Goal: Check status: Check status

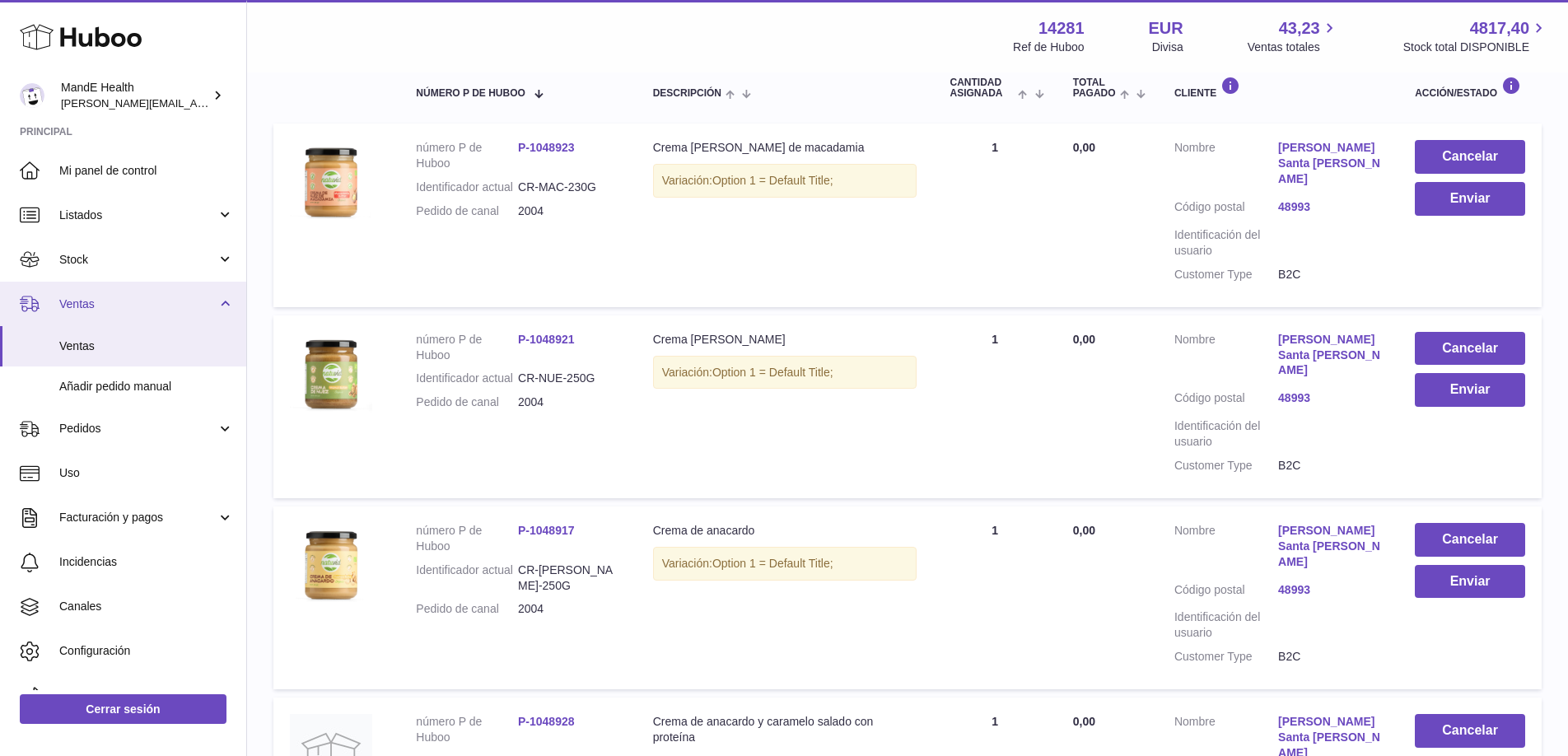
scroll to position [28, 0]
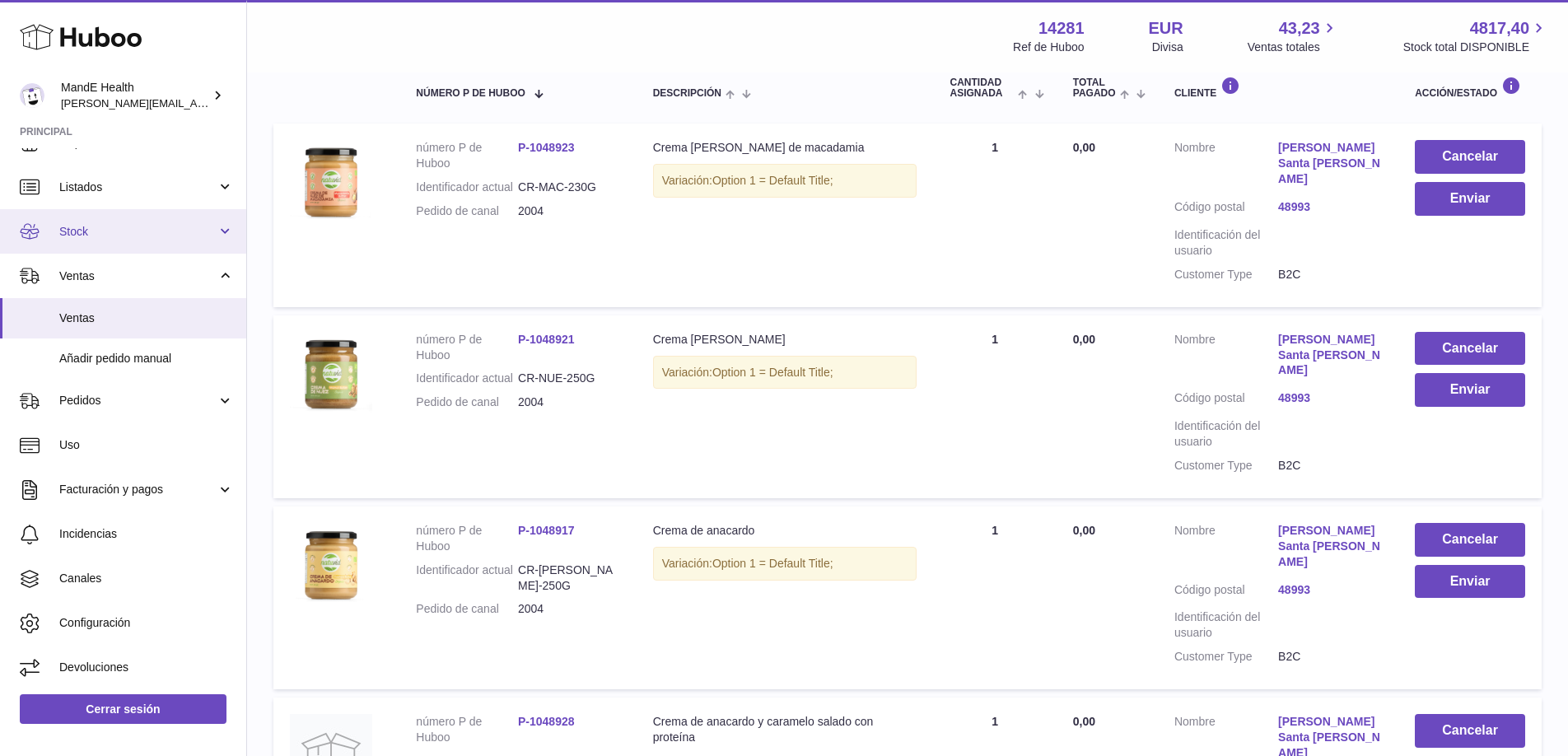
click at [104, 234] on span "Stock" at bounding box center [138, 231] width 157 height 16
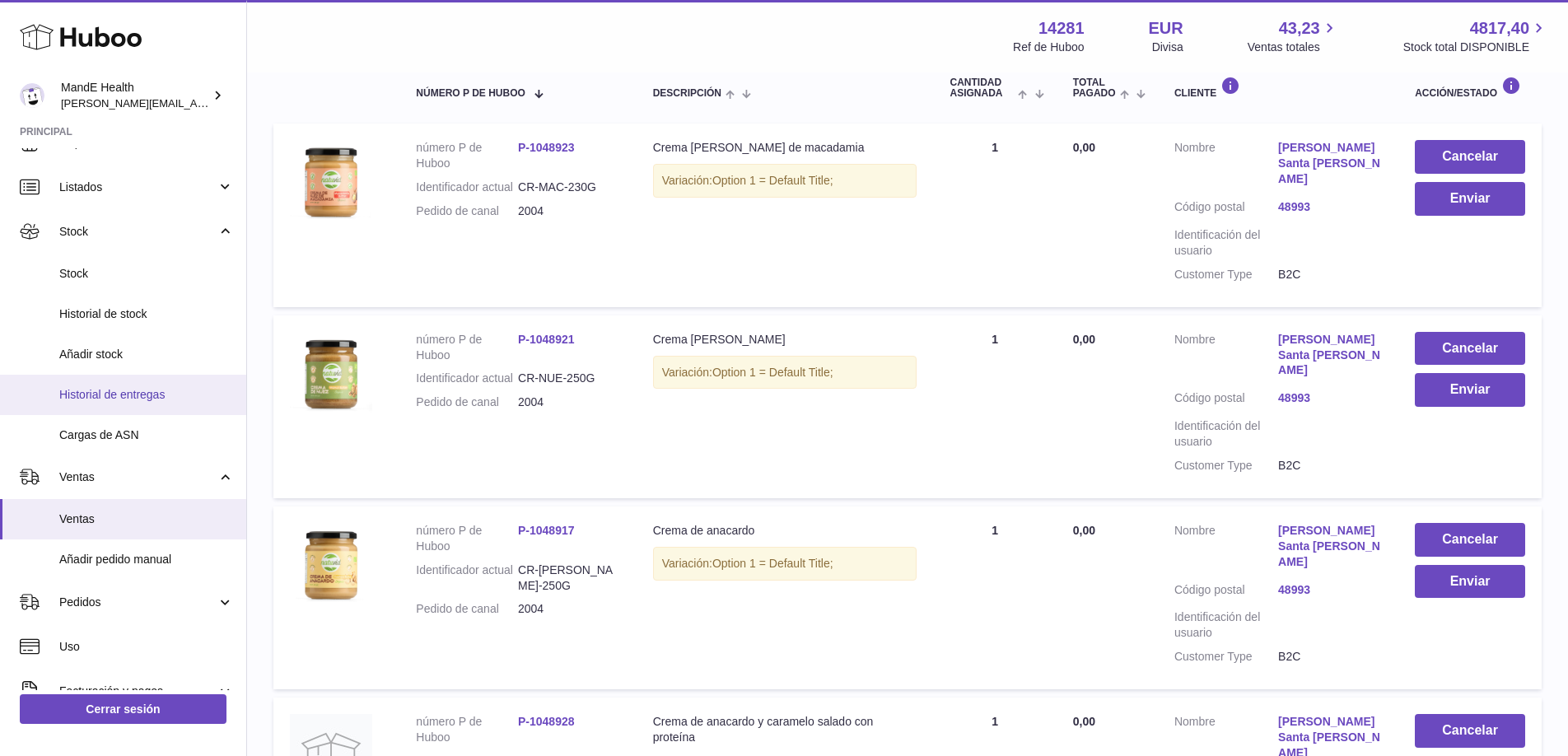
click at [88, 400] on span "Historial de entregas" at bounding box center [147, 394] width 174 height 16
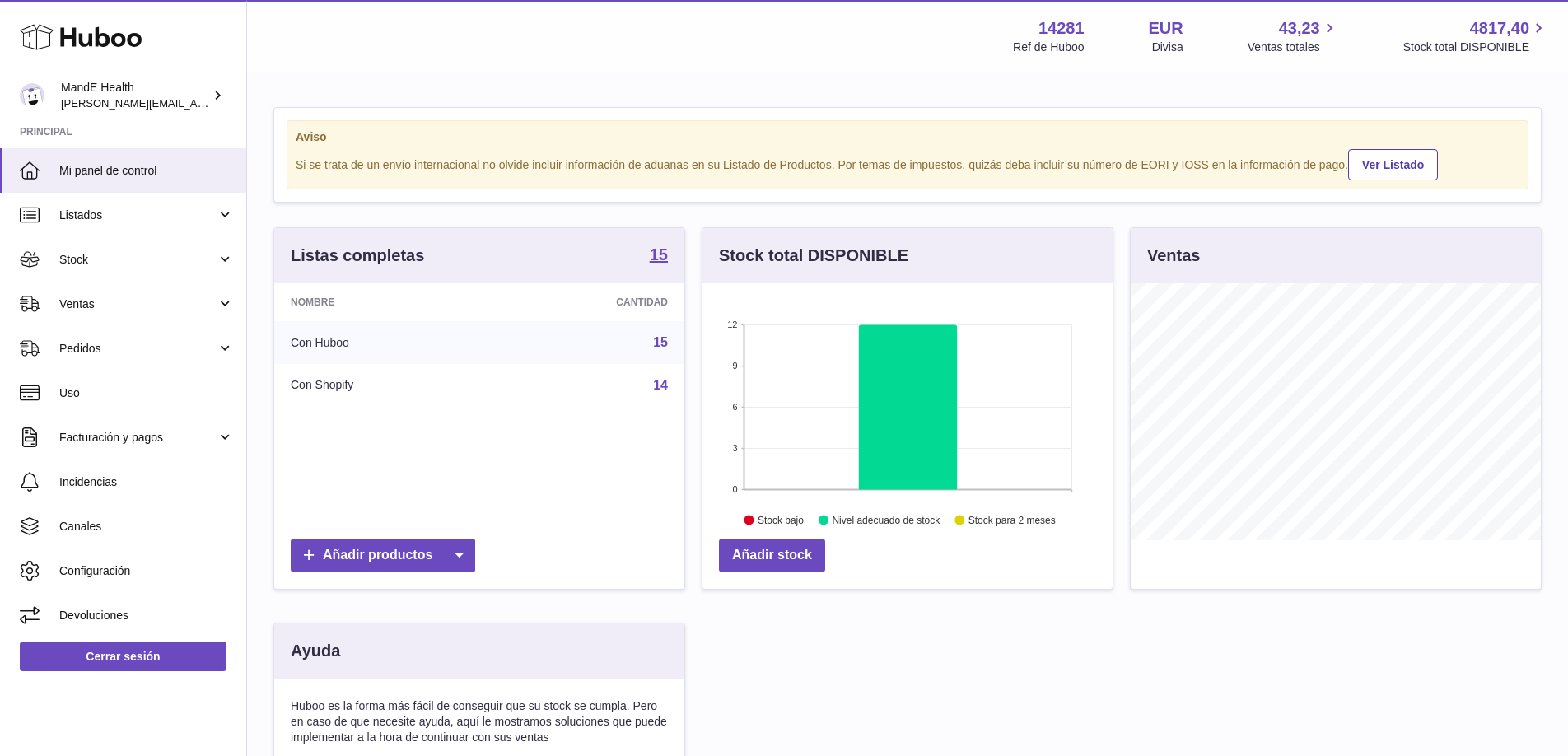
scroll to position [257, 410]
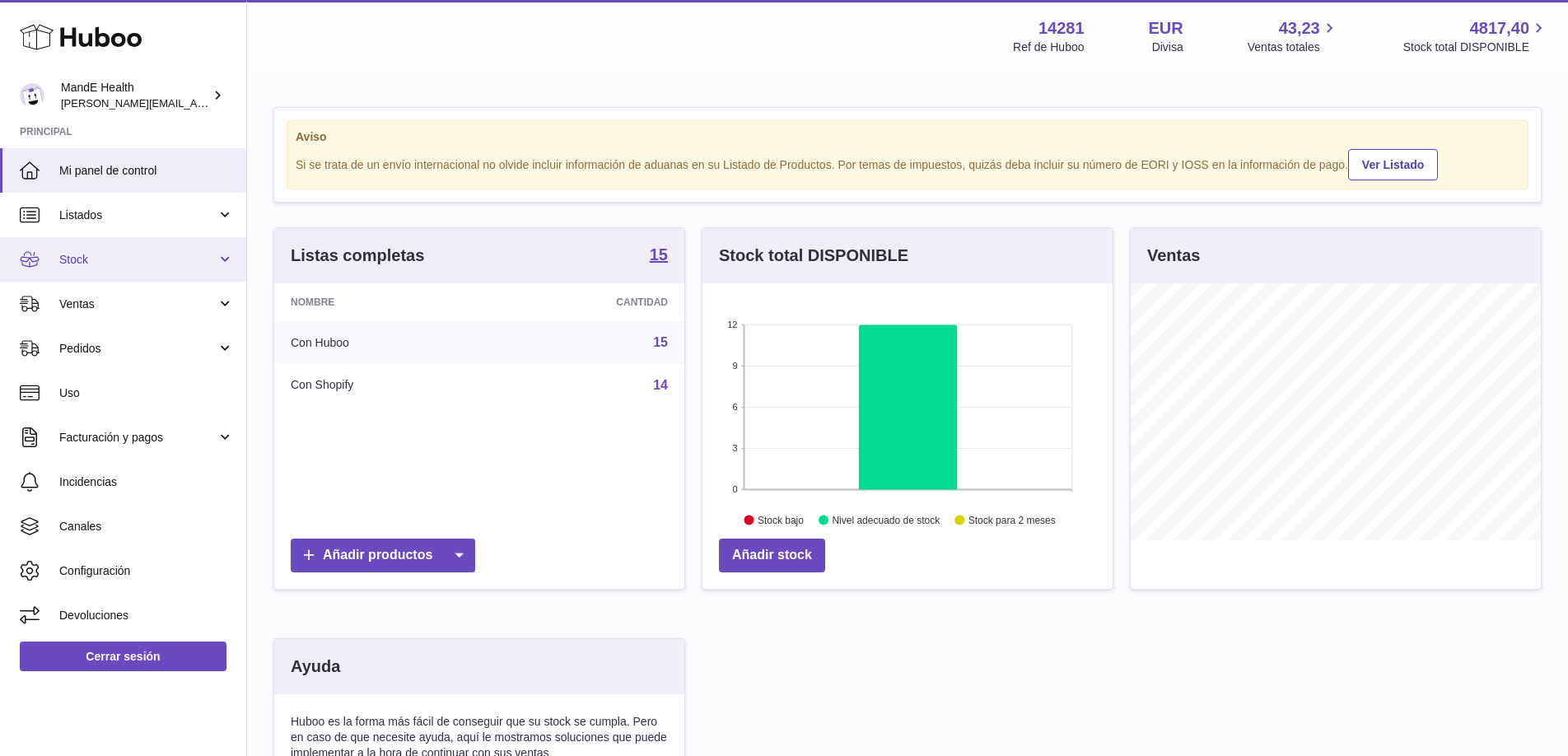
click at [116, 260] on span "Stock" at bounding box center [138, 260] width 157 height 16
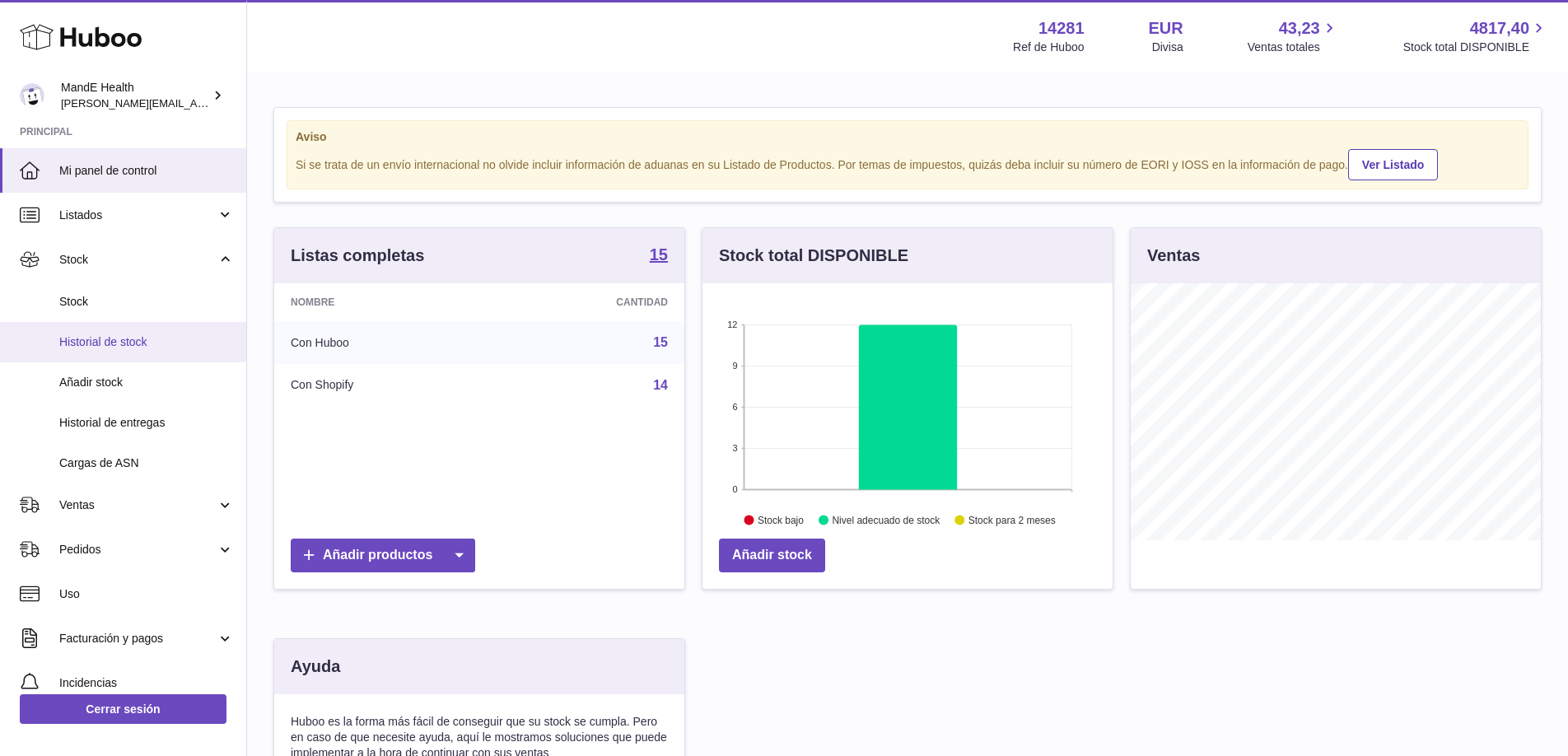
click at [111, 352] on link "Historial de stock" at bounding box center [123, 342] width 246 height 41
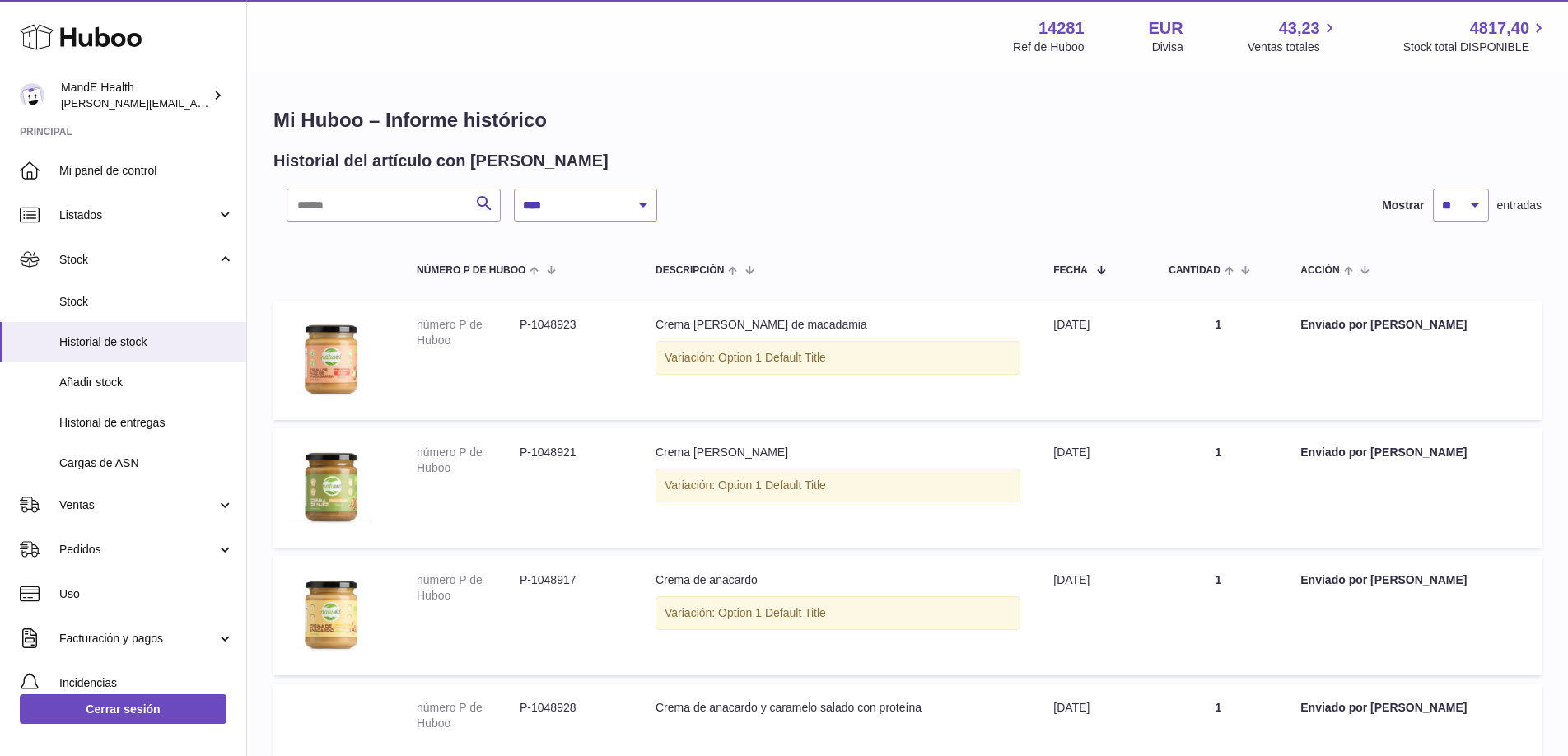
click at [107, 435] on link "Historial de entregas" at bounding box center [123, 422] width 246 height 41
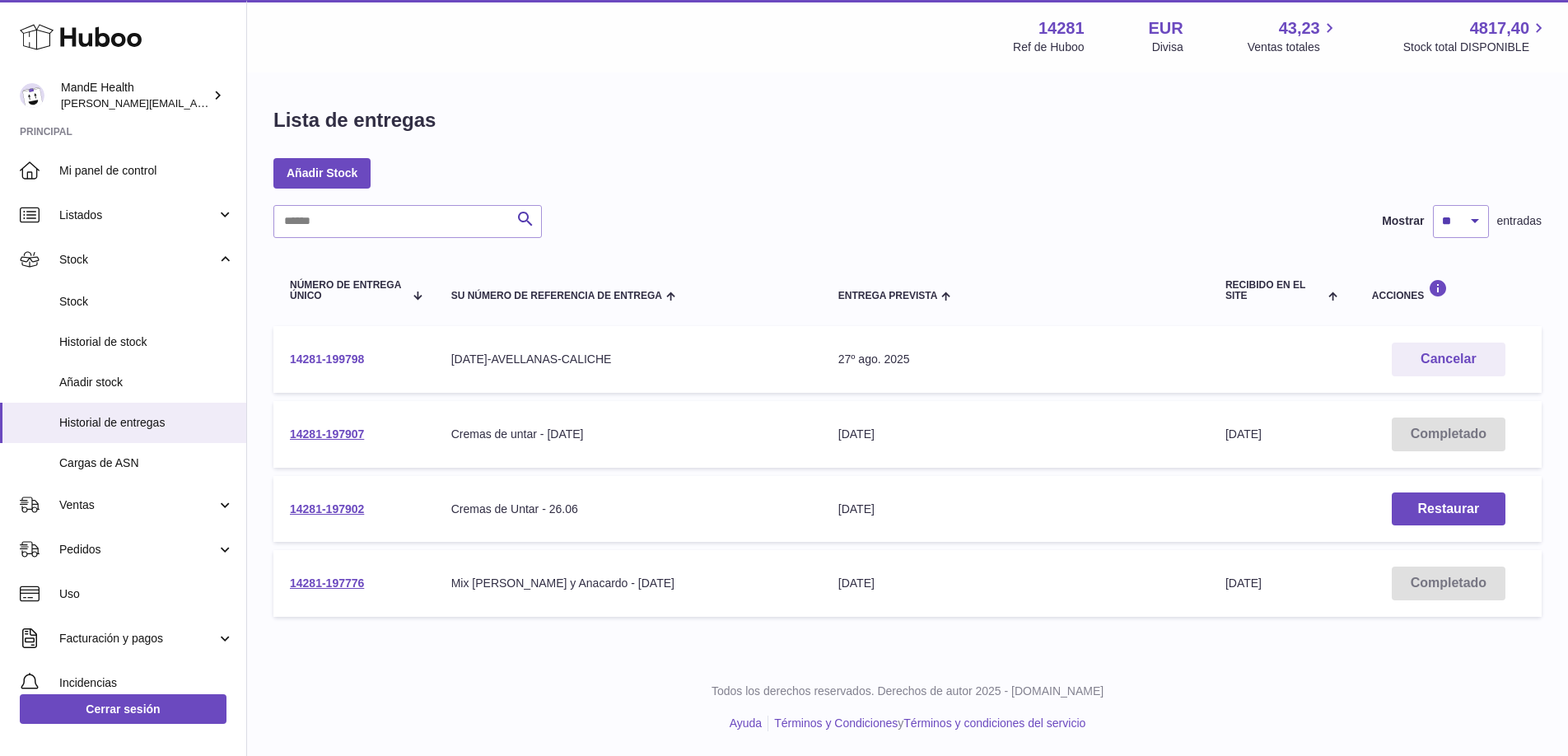
click at [323, 359] on link "14281-199798" at bounding box center [327, 358] width 74 height 13
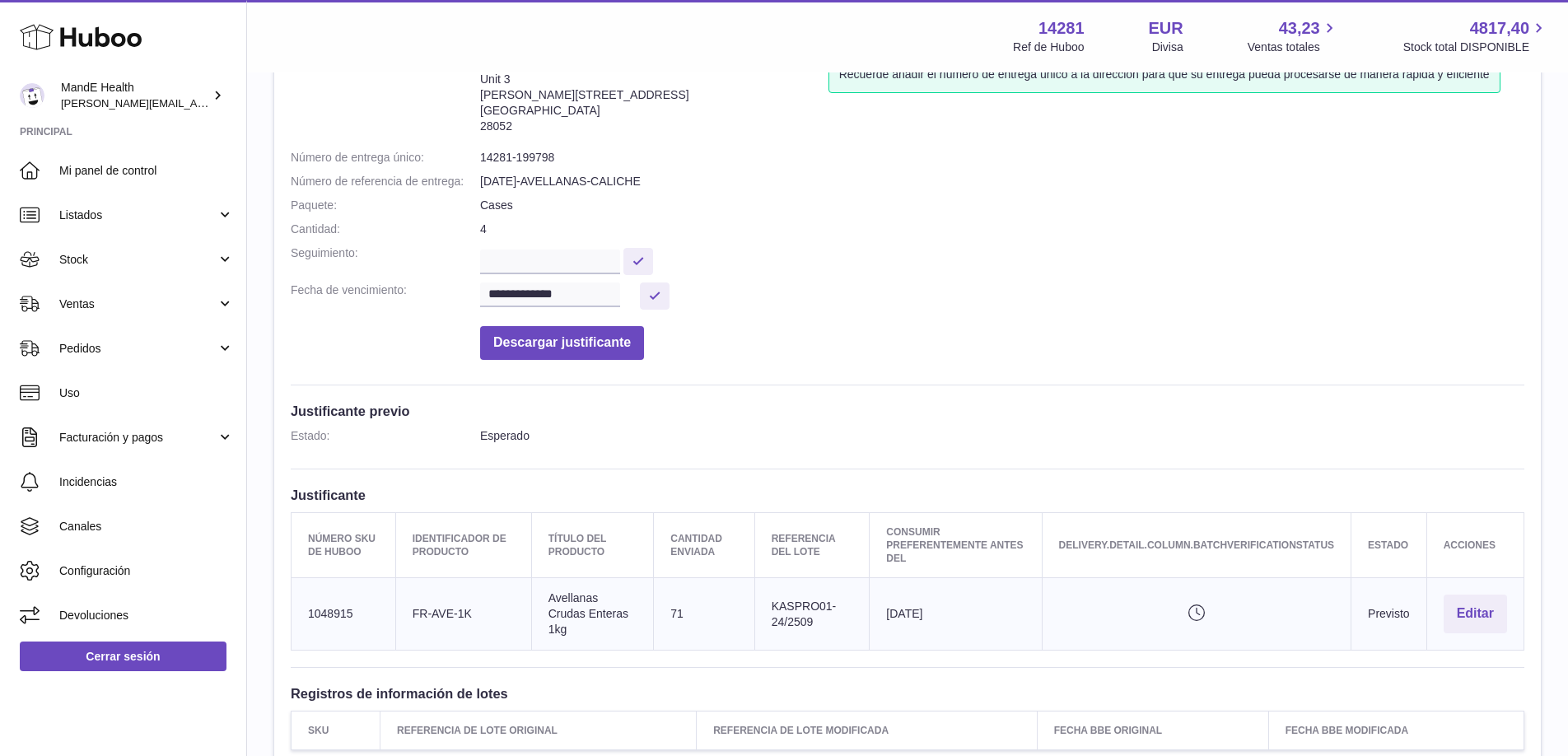
scroll to position [129, 0]
click at [545, 343] on button "Descargar justificante" at bounding box center [562, 341] width 164 height 34
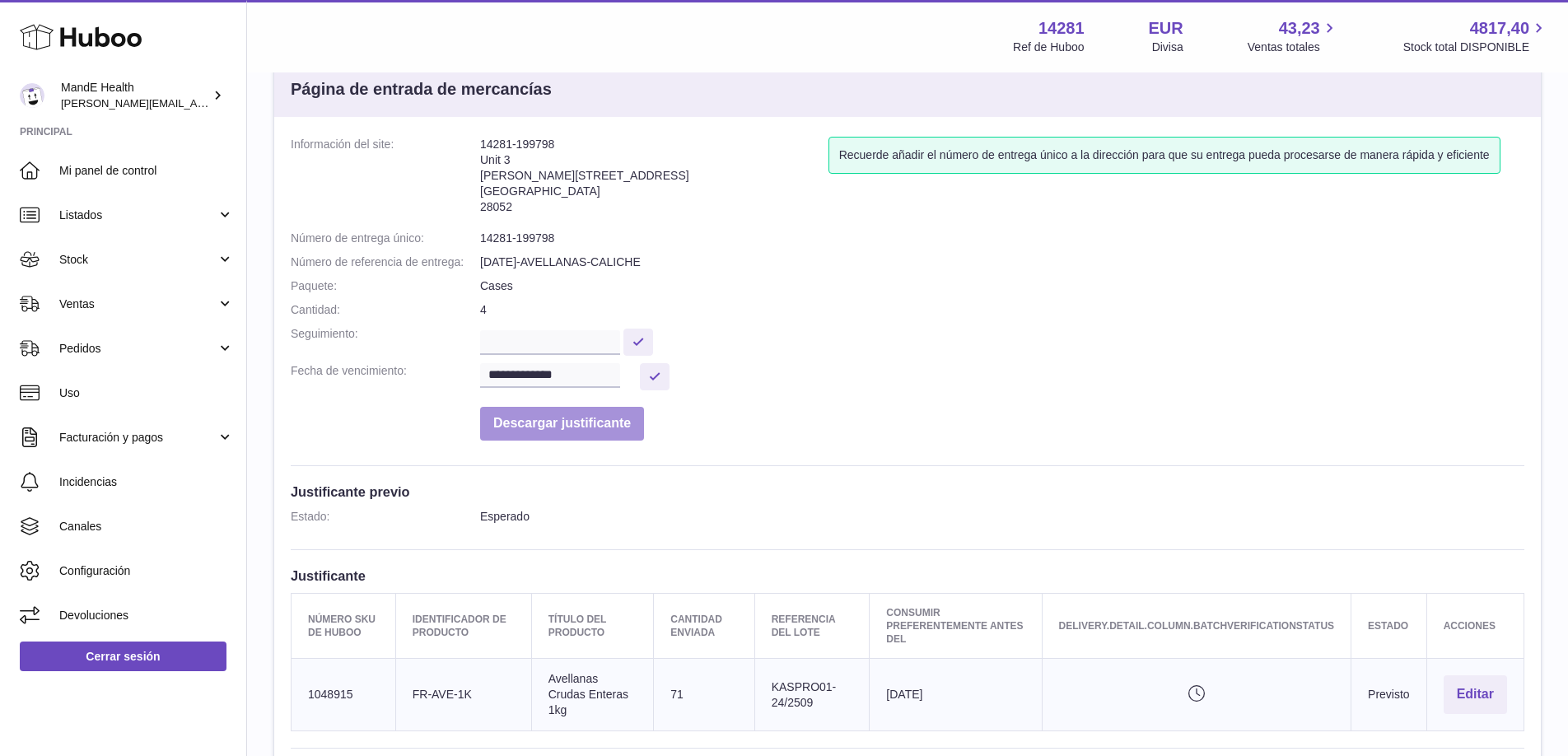
scroll to position [41, 0]
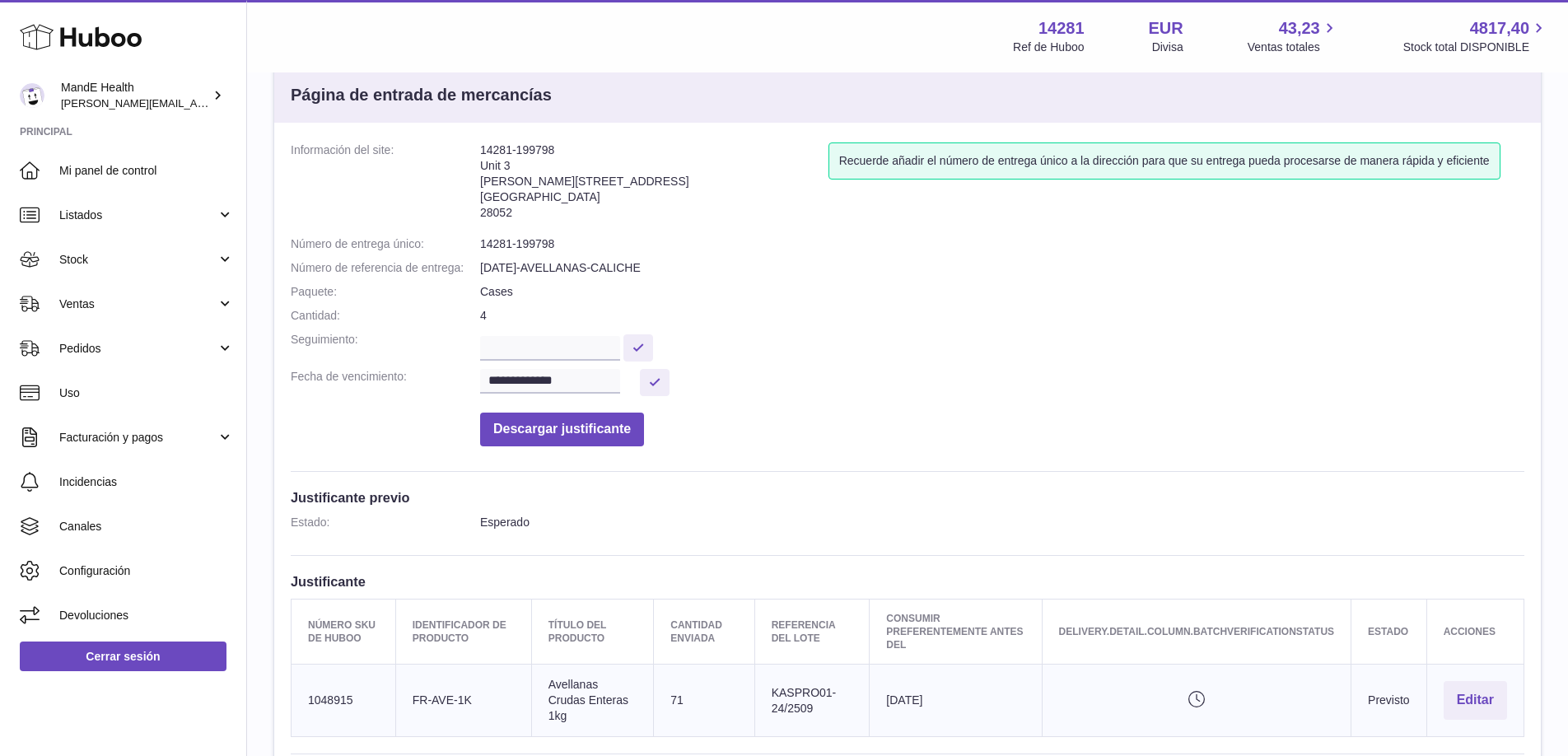
drag, startPoint x: 478, startPoint y: 265, endPoint x: 698, endPoint y: 260, distance: 220.1
click at [698, 260] on dl "**********" at bounding box center [907, 299] width 1234 height 312
drag, startPoint x: 698, startPoint y: 260, endPoint x: 686, endPoint y: 263, distance: 12.4
click at [698, 260] on dd "2025.08.27-AVELLANAS-CALICHE" at bounding box center [1002, 268] width 1045 height 16
drag, startPoint x: 686, startPoint y: 263, endPoint x: 536, endPoint y: 263, distance: 150.0
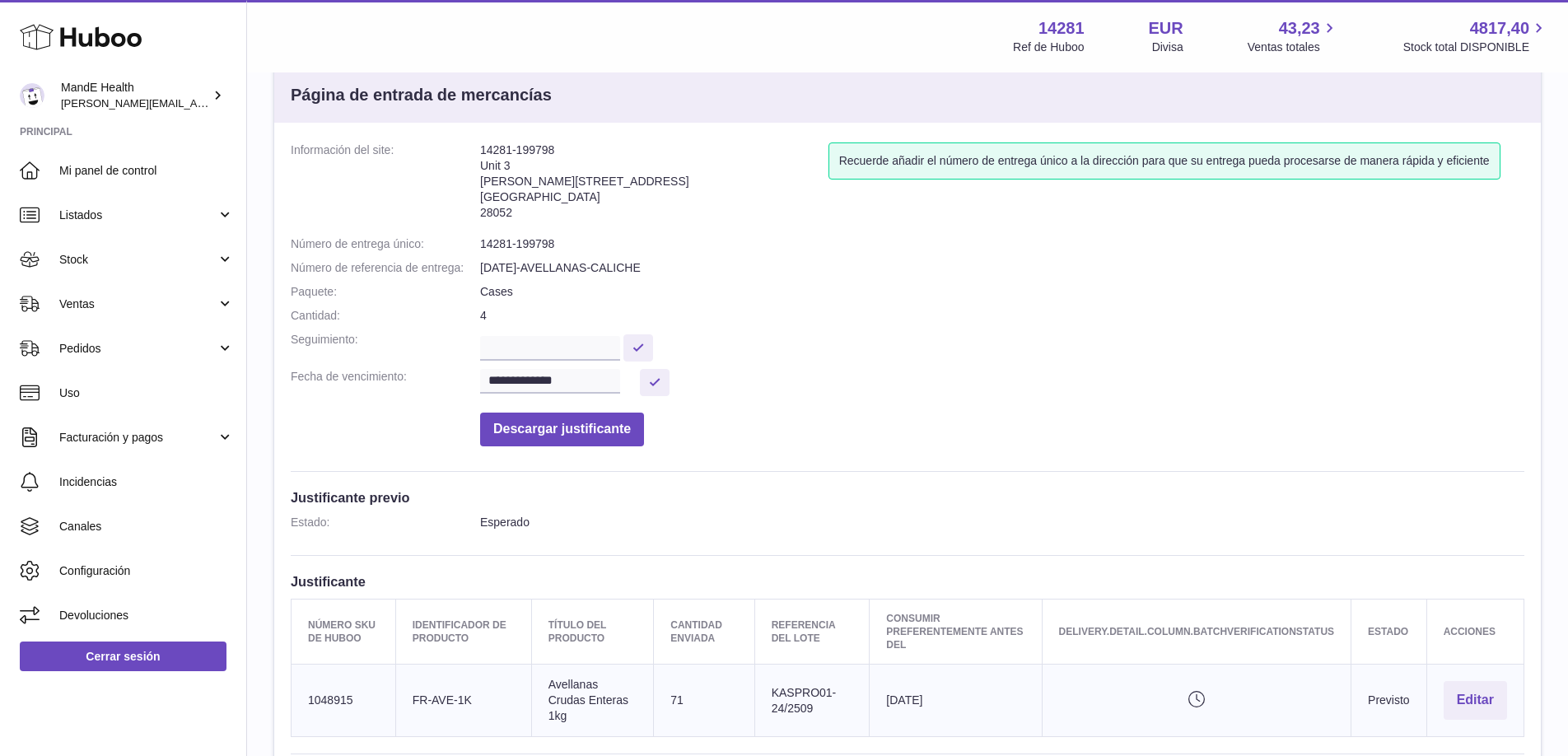
click at [536, 263] on dd "2025.08.27-AVELLANAS-CALICHE" at bounding box center [1002, 268] width 1045 height 16
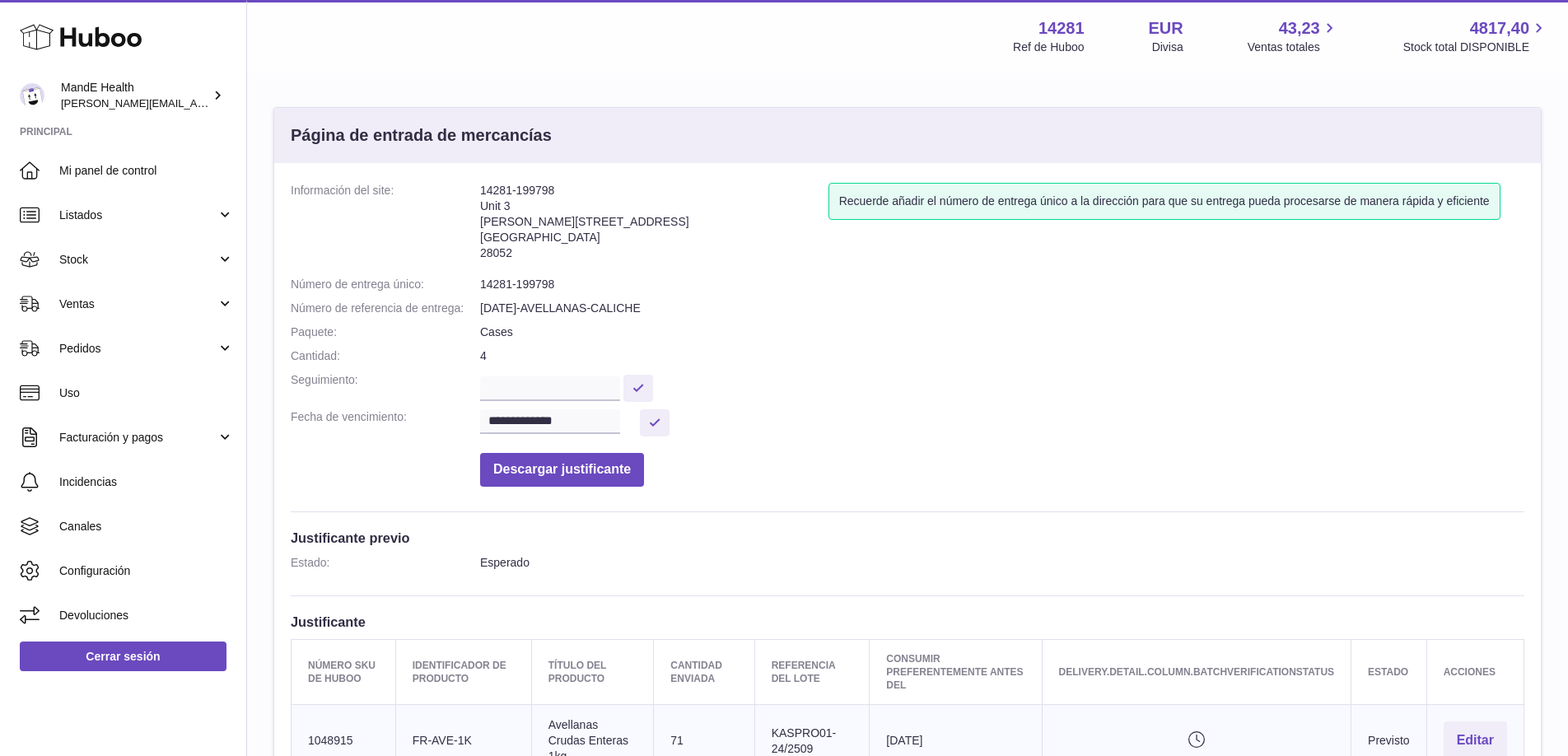
scroll to position [16, 0]
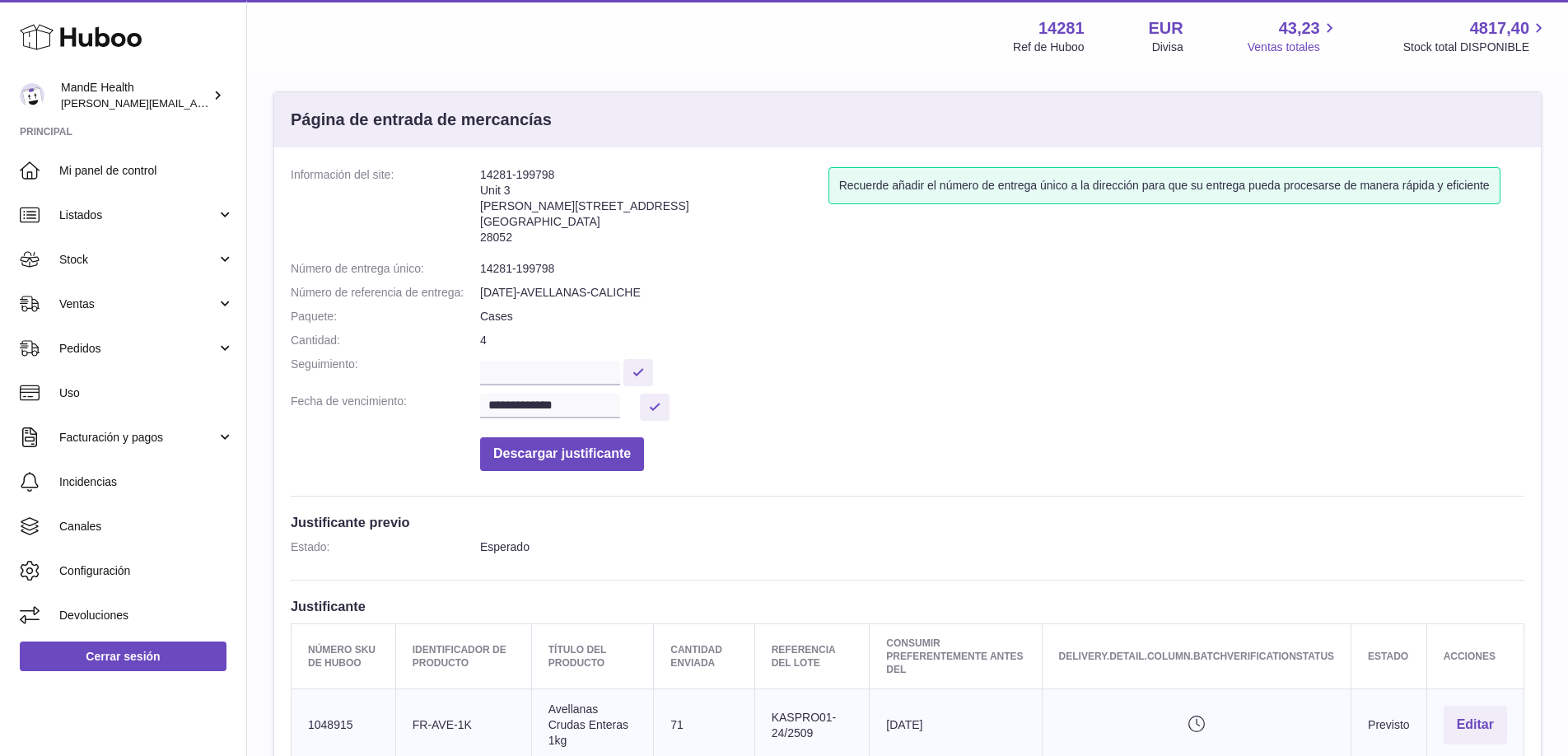
click at [1322, 30] on icon at bounding box center [1330, 28] width 19 height 19
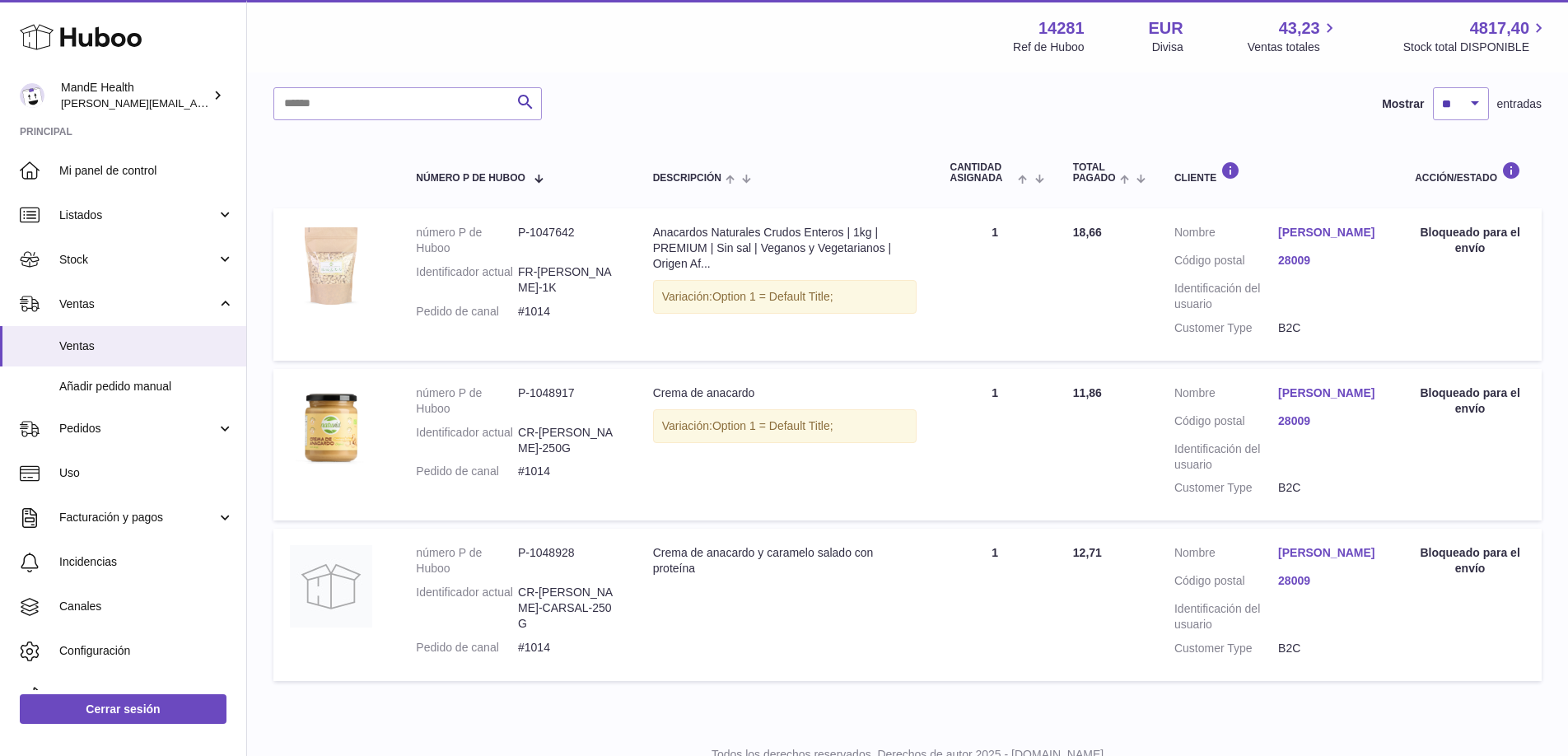
scroll to position [193, 0]
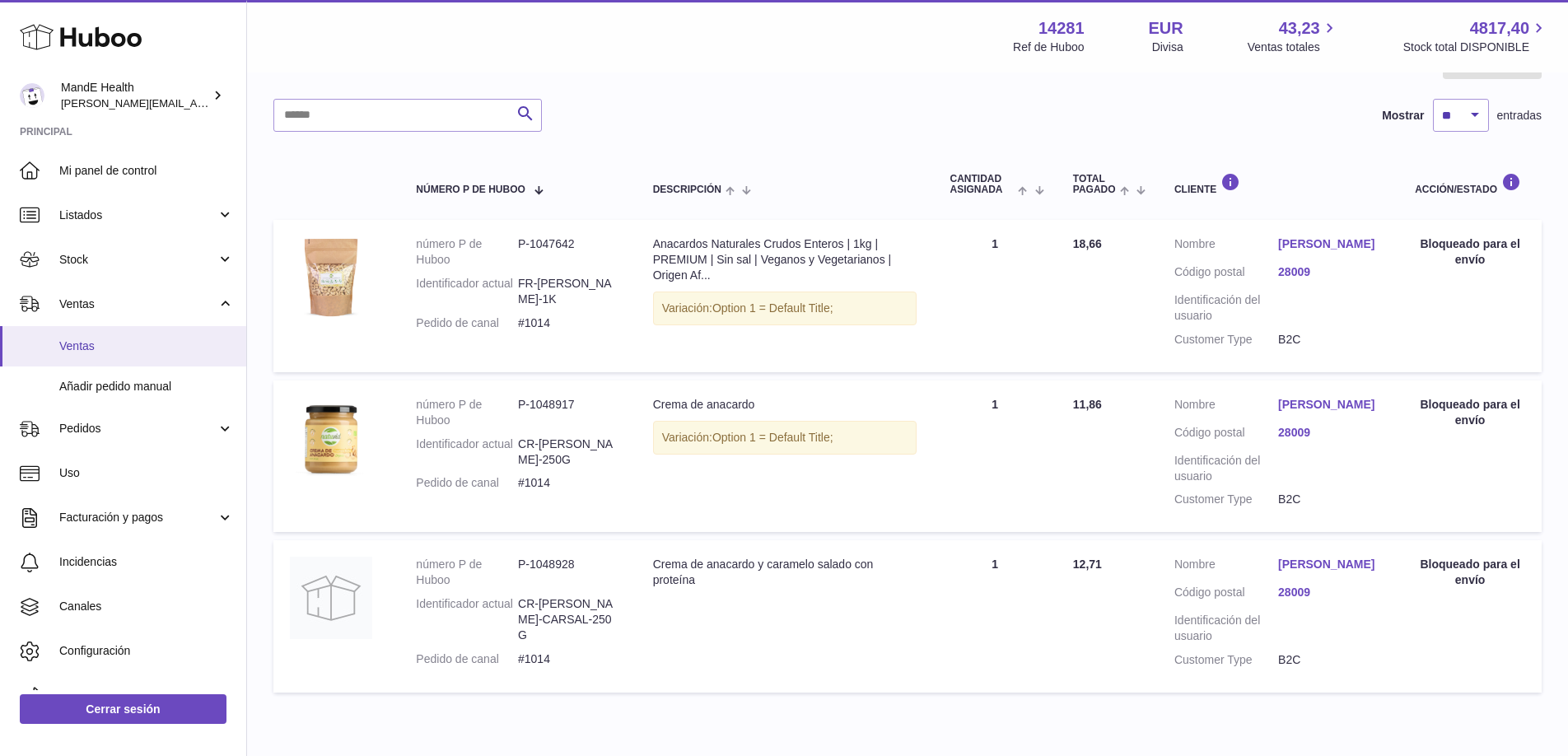
click at [80, 346] on span "Ventas" at bounding box center [147, 346] width 174 height 16
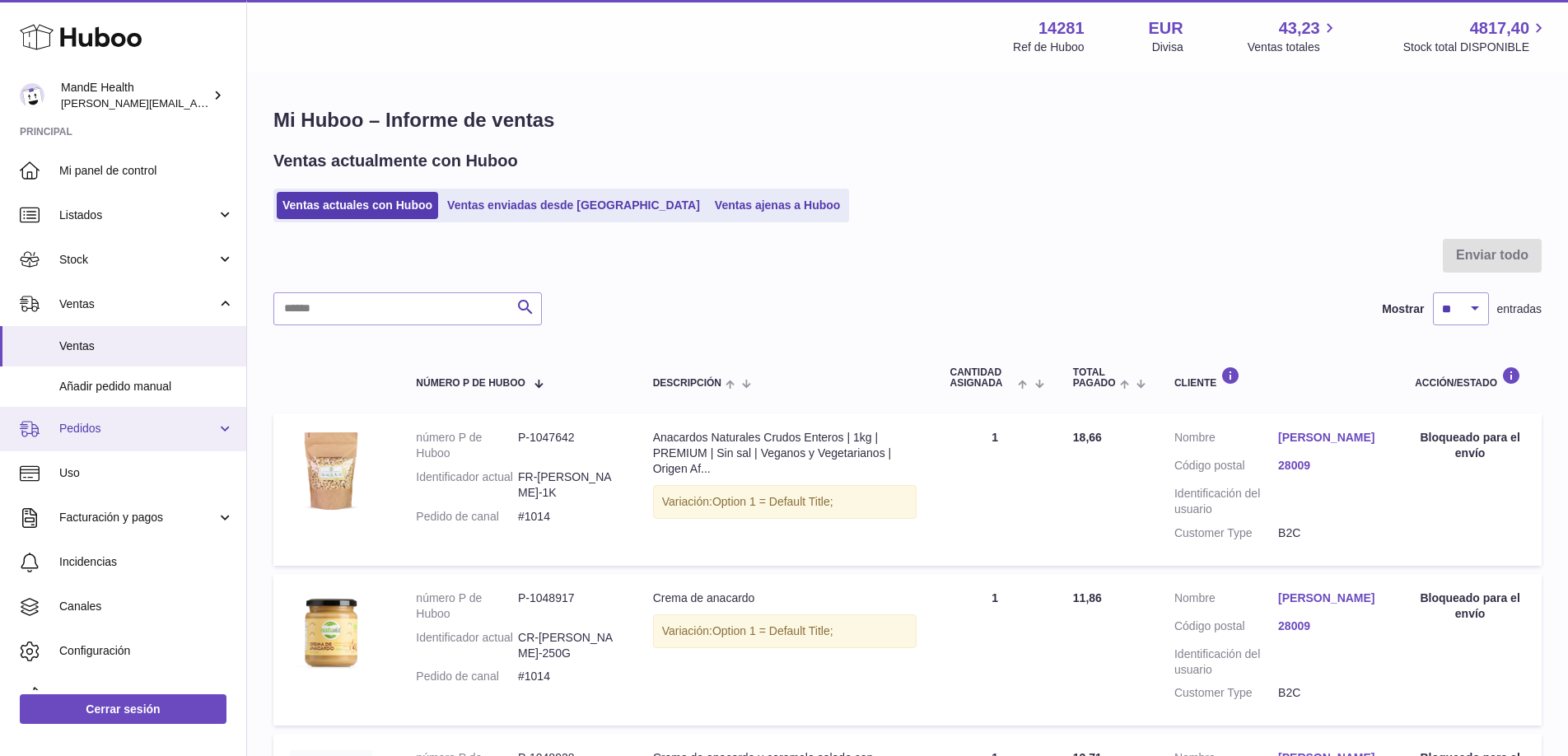
click at [78, 432] on span "Pedidos" at bounding box center [138, 428] width 157 height 16
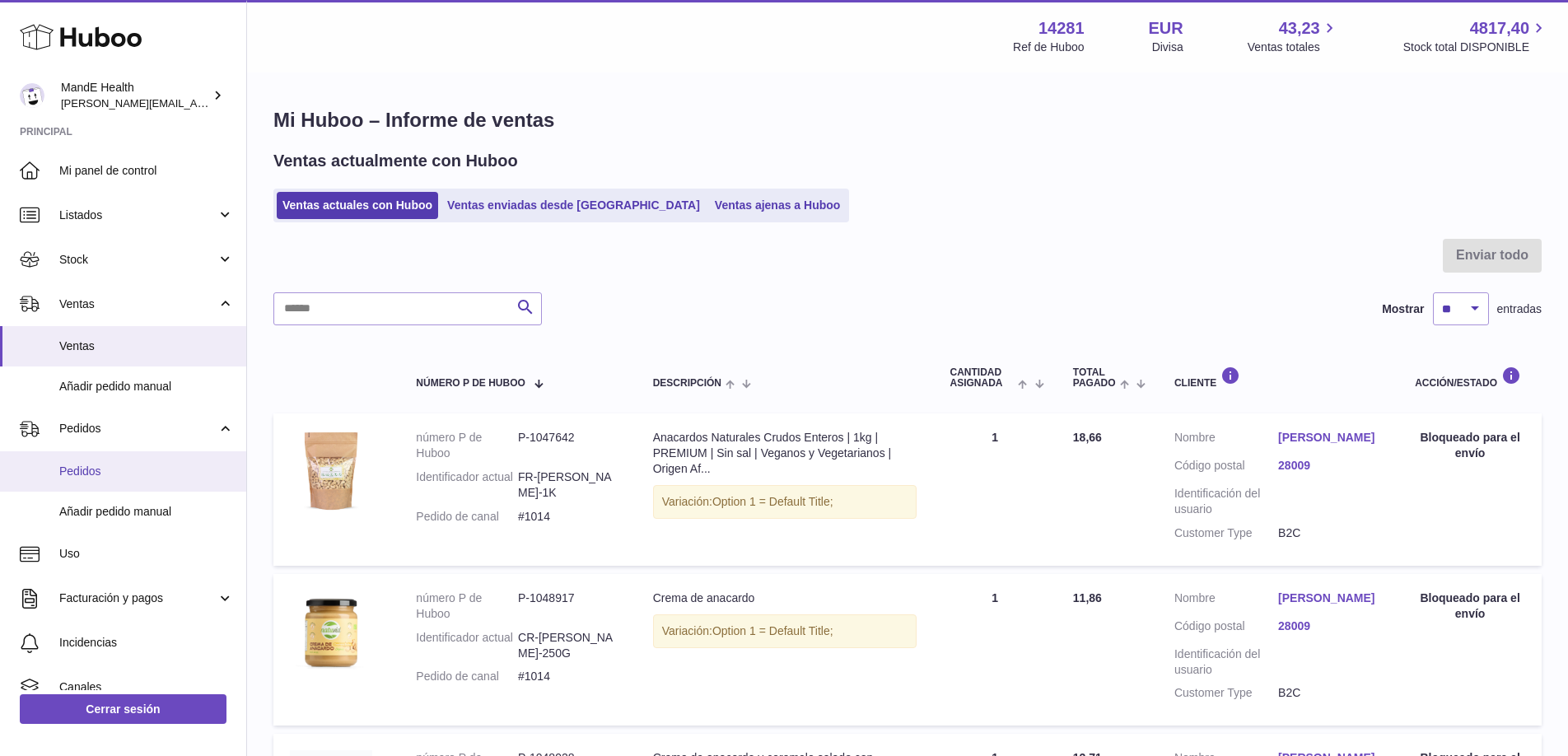
click at [87, 464] on span "Pedidos" at bounding box center [147, 471] width 174 height 16
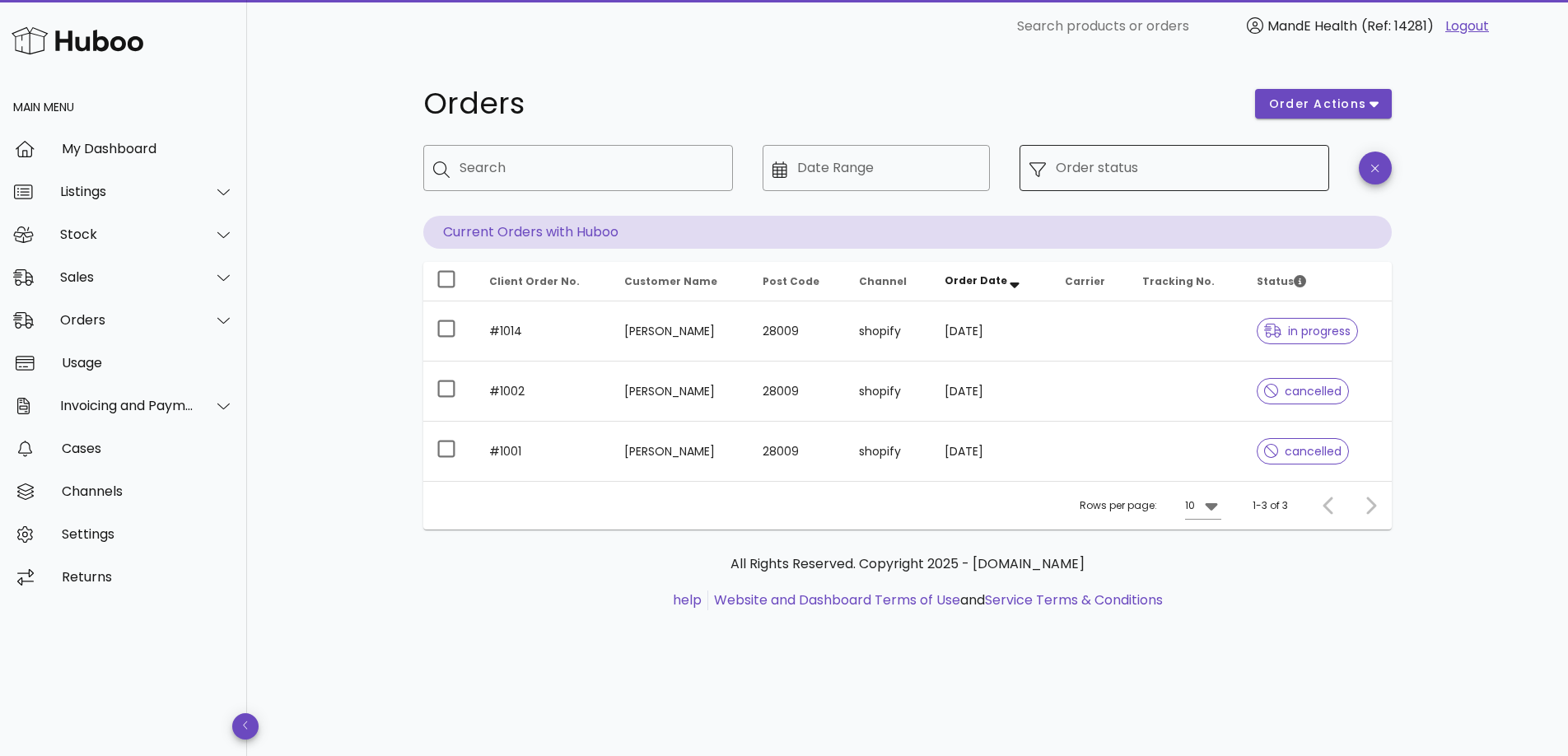
click at [1173, 164] on input "Order status" at bounding box center [1187, 167] width 263 height 27
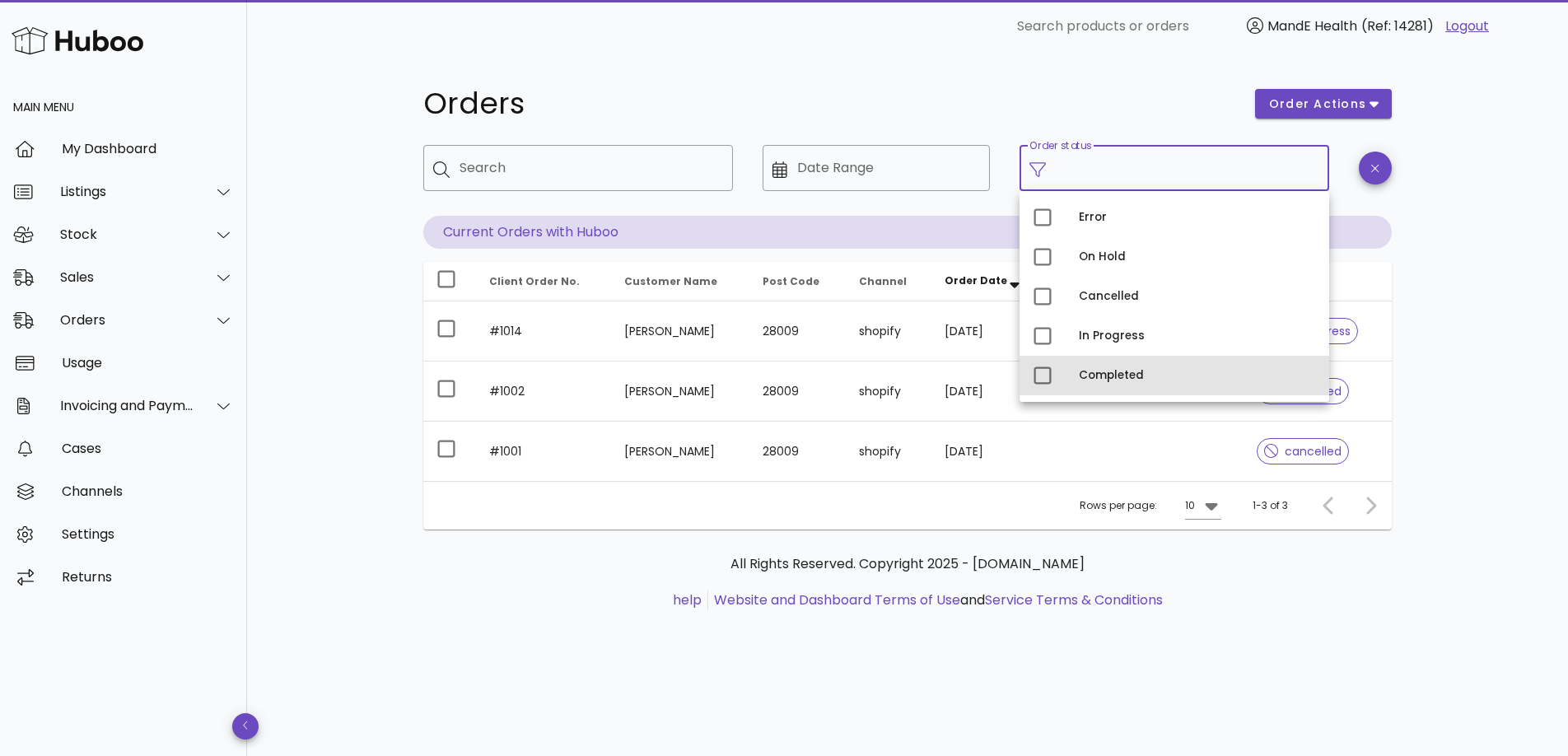
click at [1103, 369] on div "Completed" at bounding box center [1198, 375] width 237 height 13
type input "**********"
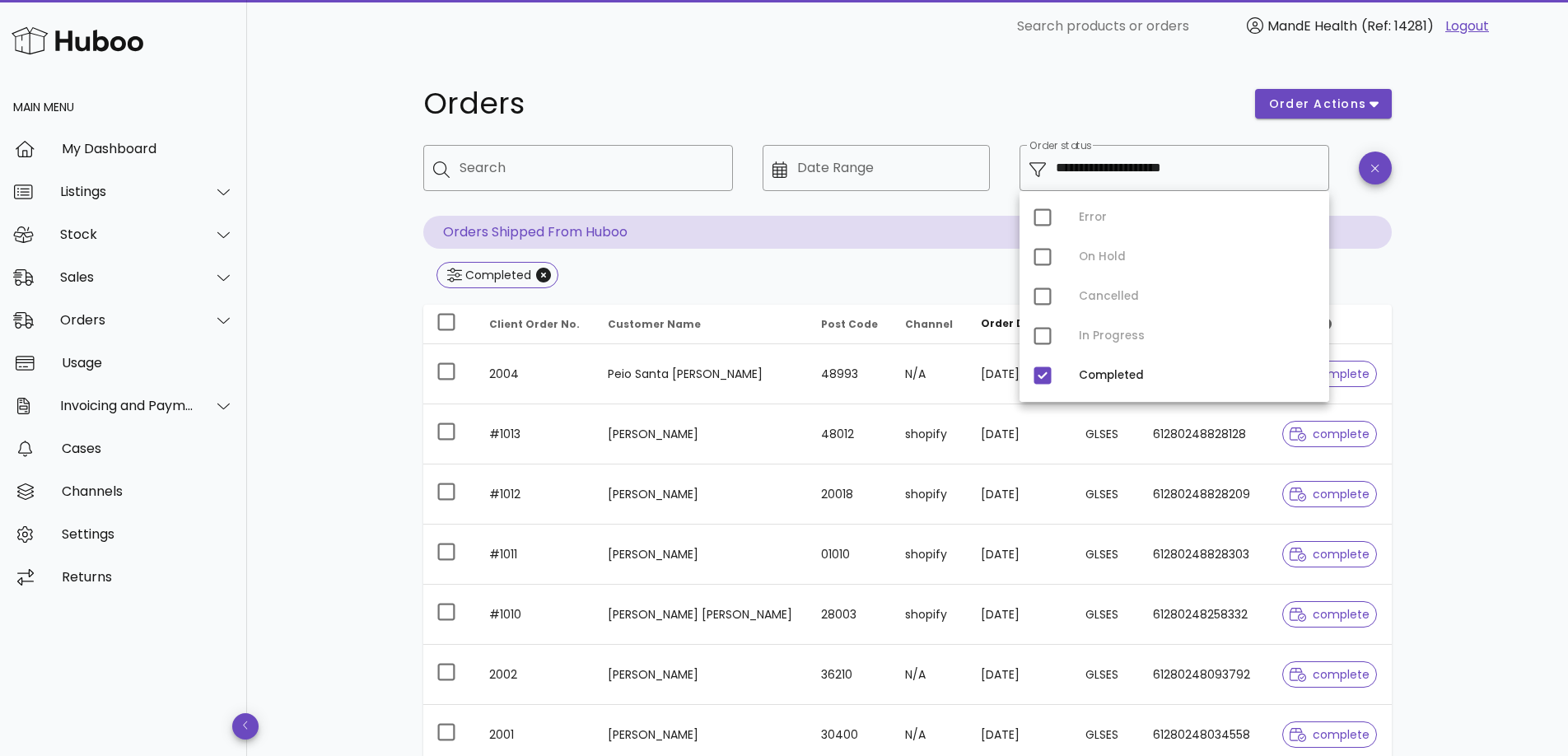
click at [313, 355] on div "**********" at bounding box center [907, 589] width 1321 height 1074
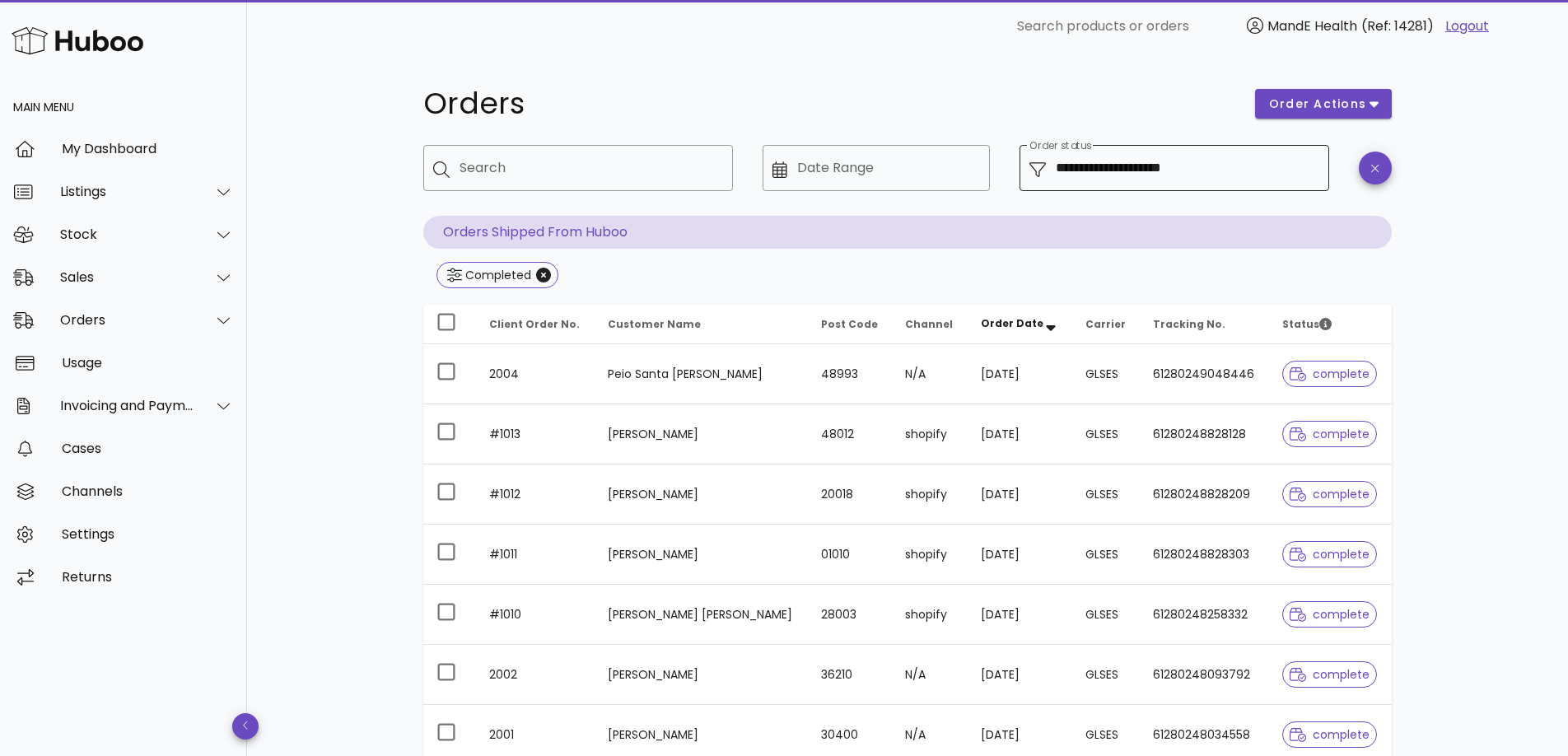
click at [1120, 173] on input "**********" at bounding box center [1187, 167] width 263 height 27
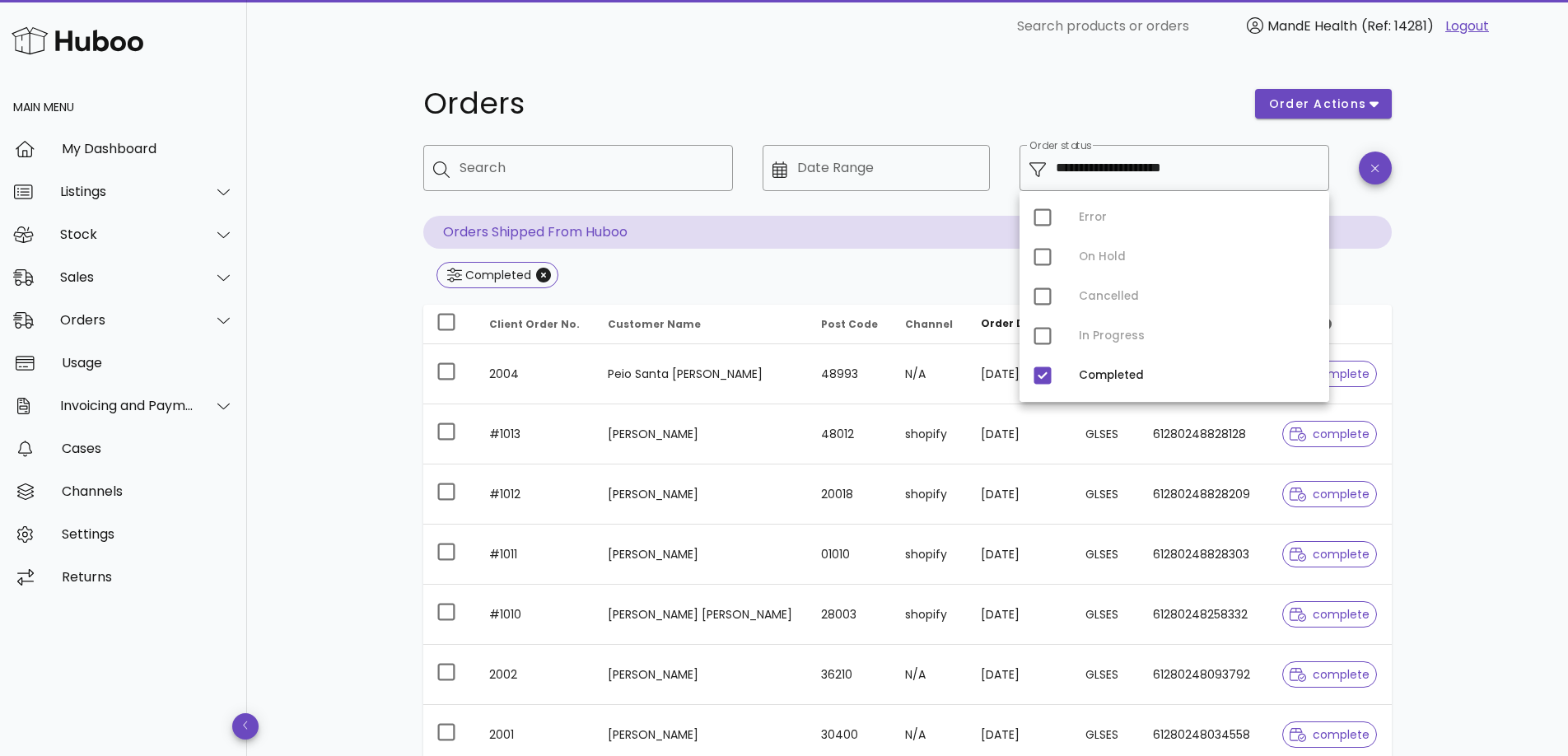
click at [1046, 340] on div "Error On Hold Cancelled In Progress Completed" at bounding box center [1174, 296] width 310 height 211
click at [1041, 375] on div at bounding box center [1043, 375] width 28 height 28
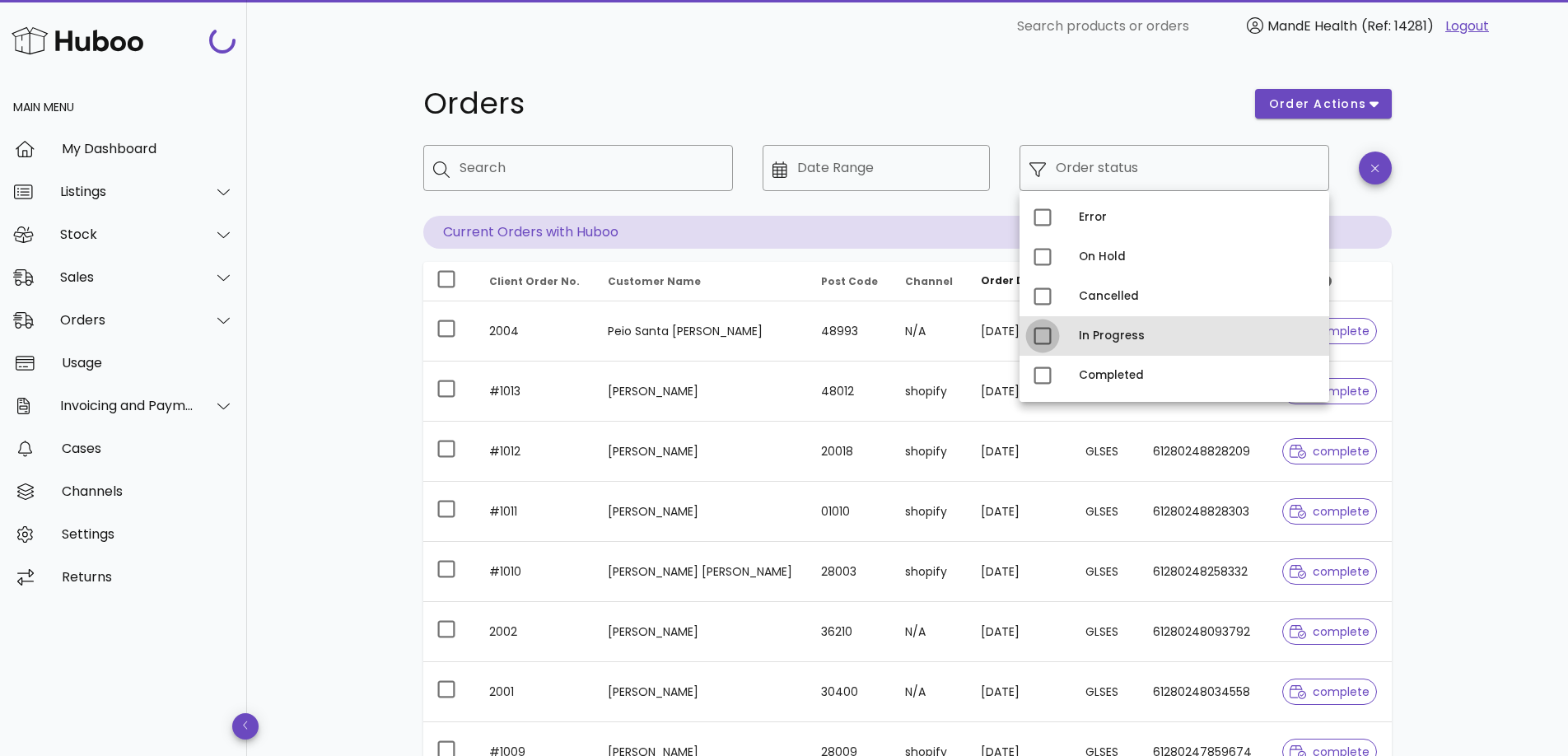
click at [1040, 343] on div at bounding box center [1043, 336] width 28 height 28
type input "**********"
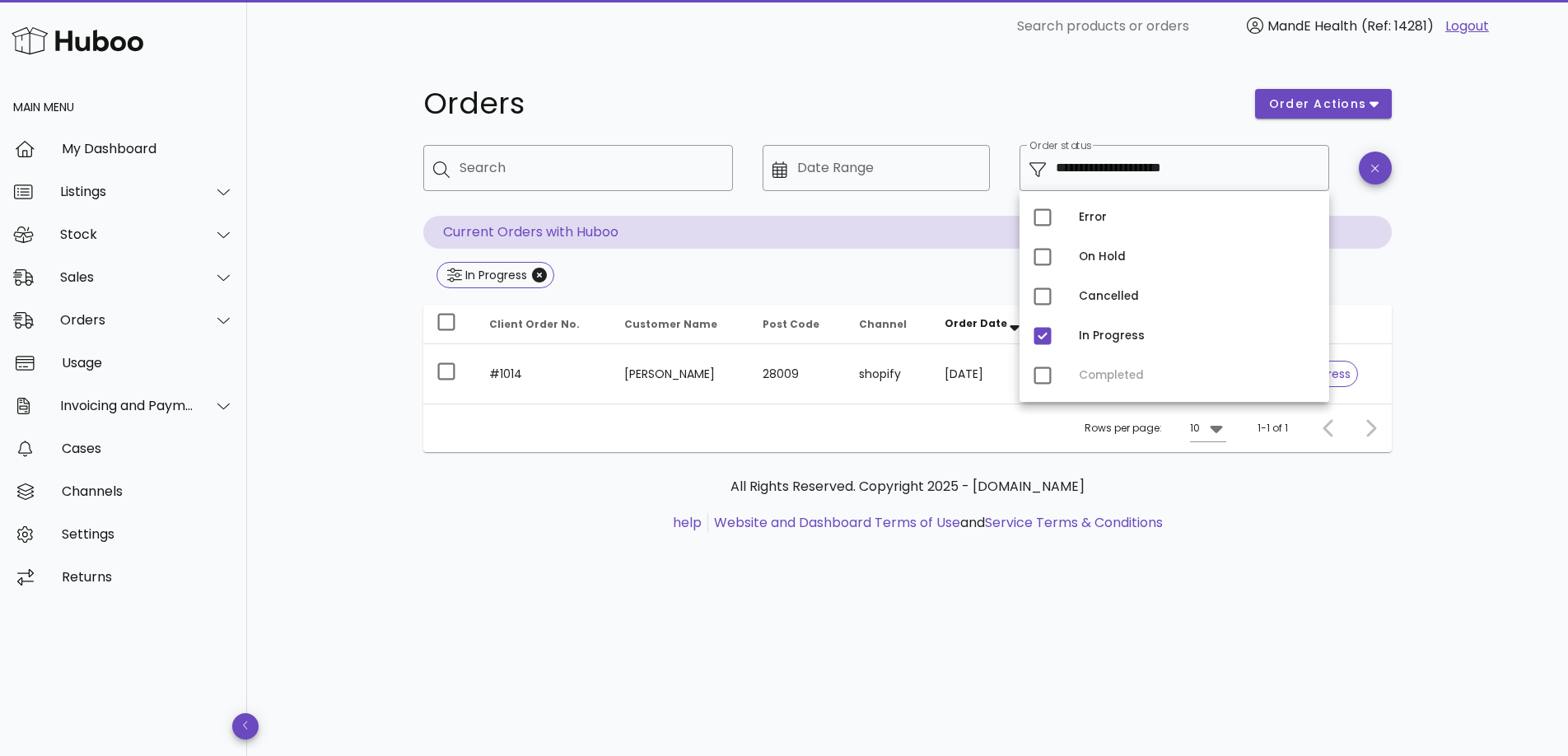
click at [1481, 331] on div "**********" at bounding box center [907, 404] width 1321 height 703
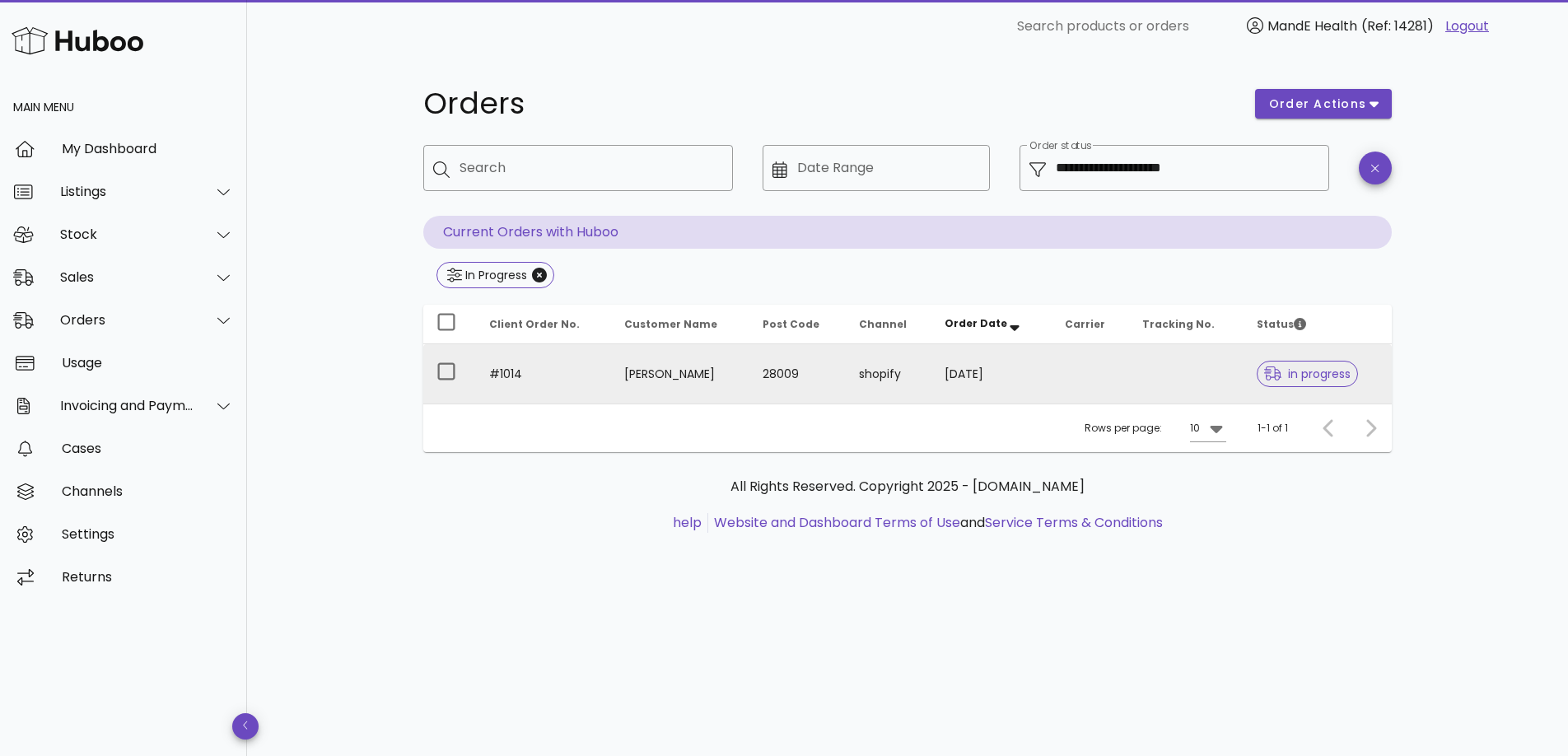
click at [1285, 370] on span "in progress" at bounding box center [1307, 373] width 87 height 11
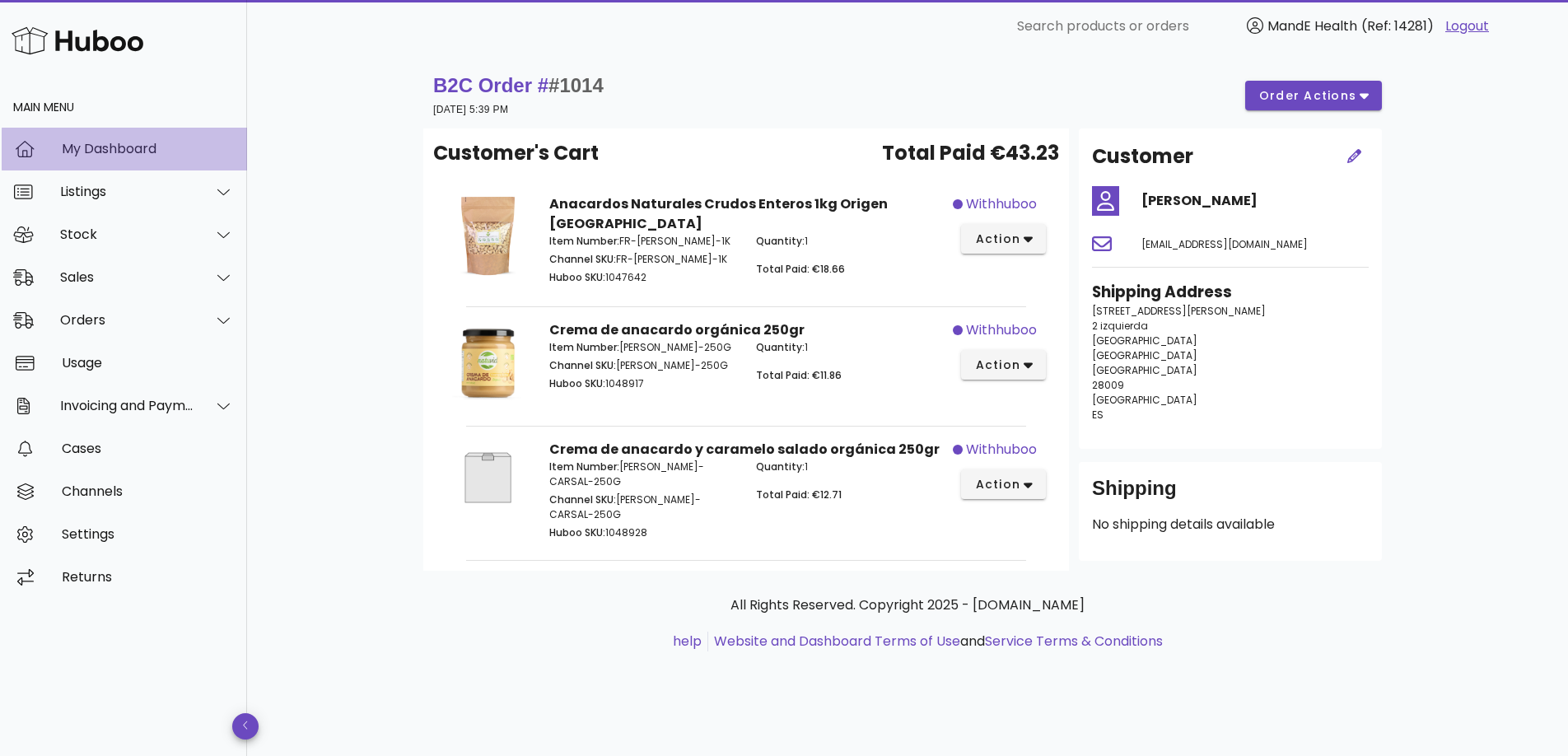
click at [133, 152] on div "My Dashboard" at bounding box center [148, 148] width 172 height 16
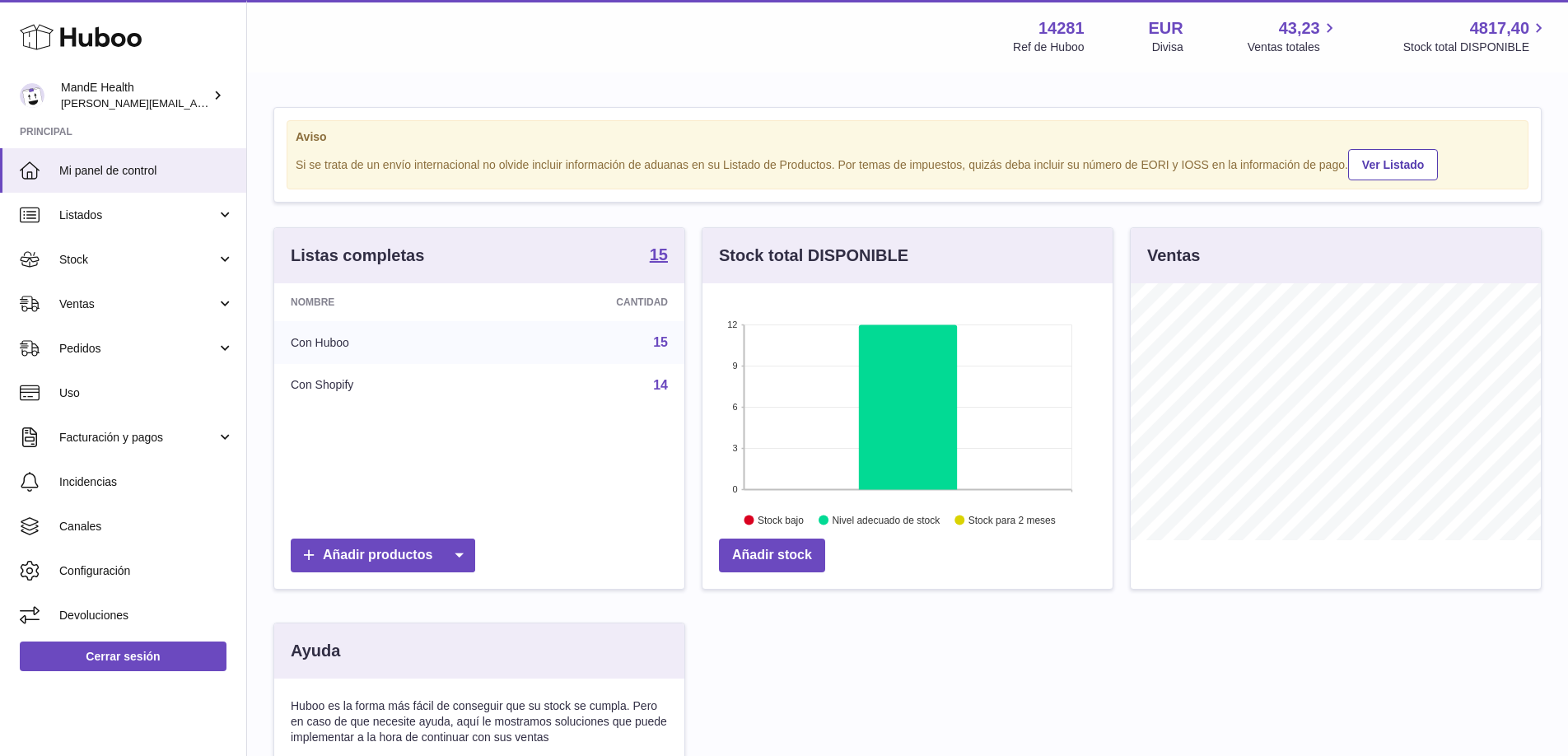
scroll to position [257, 410]
